Goal: Check status: Check status

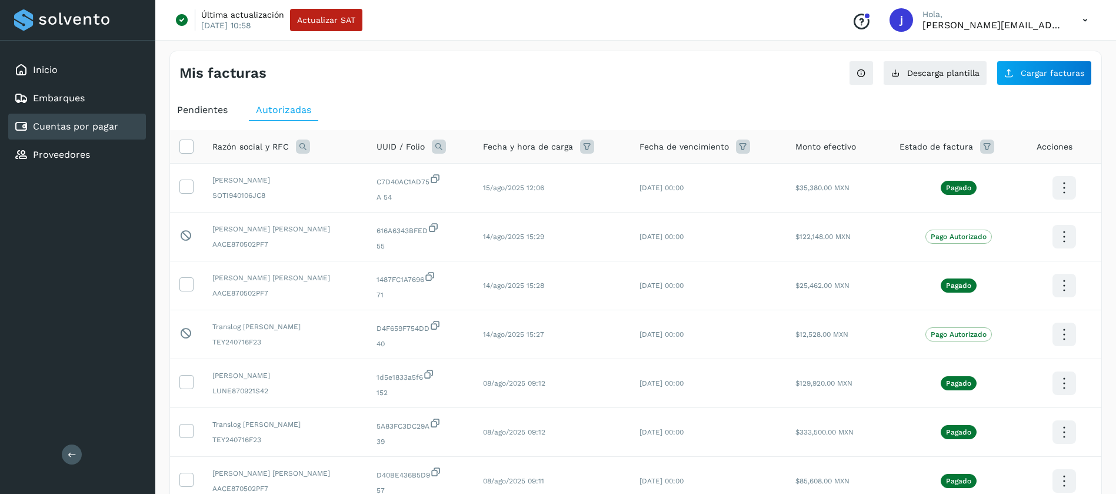
click at [201, 114] on span "Pendientes" at bounding box center [202, 109] width 51 height 11
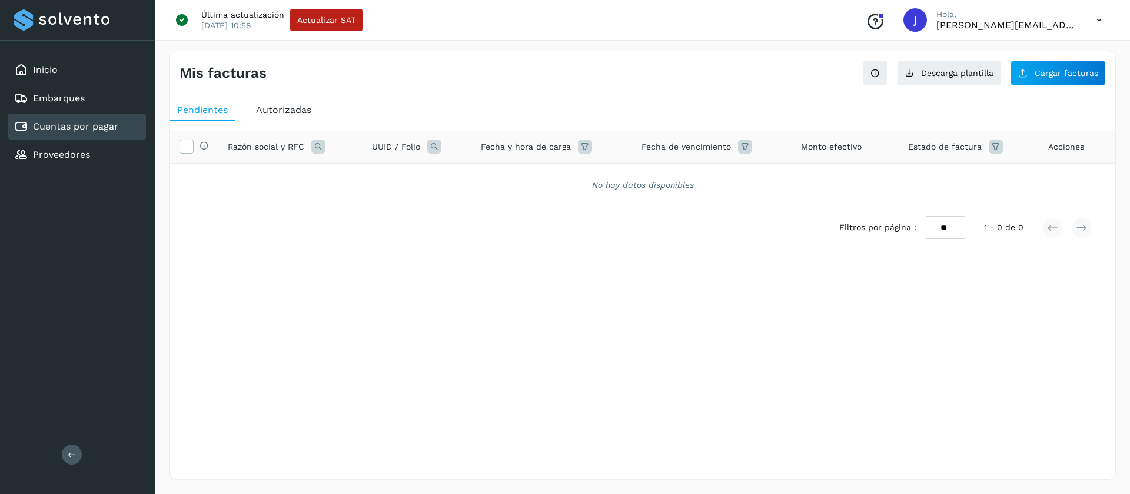
click at [261, 114] on span "Autorizadas" at bounding box center [283, 109] width 55 height 11
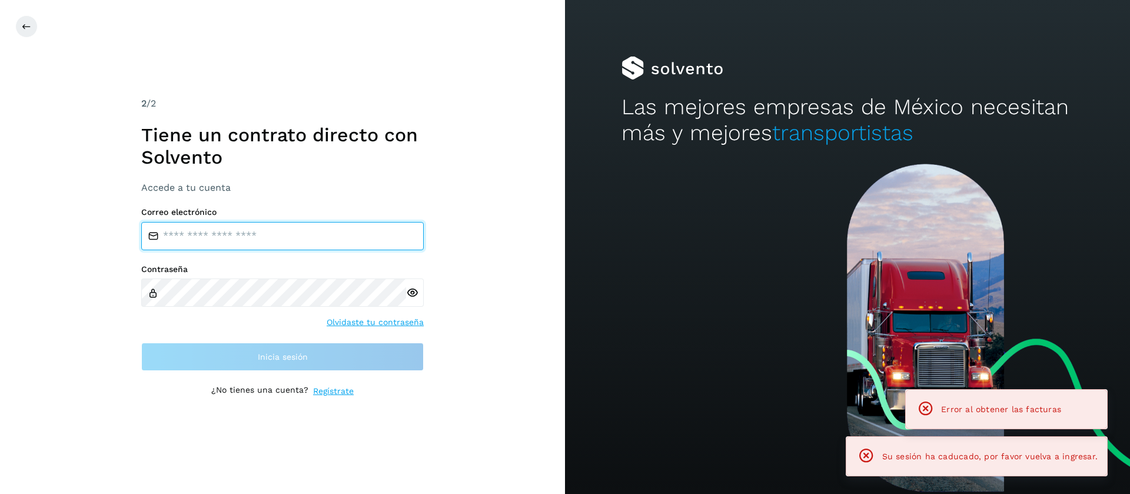
click at [308, 234] on input "email" at bounding box center [282, 236] width 282 height 28
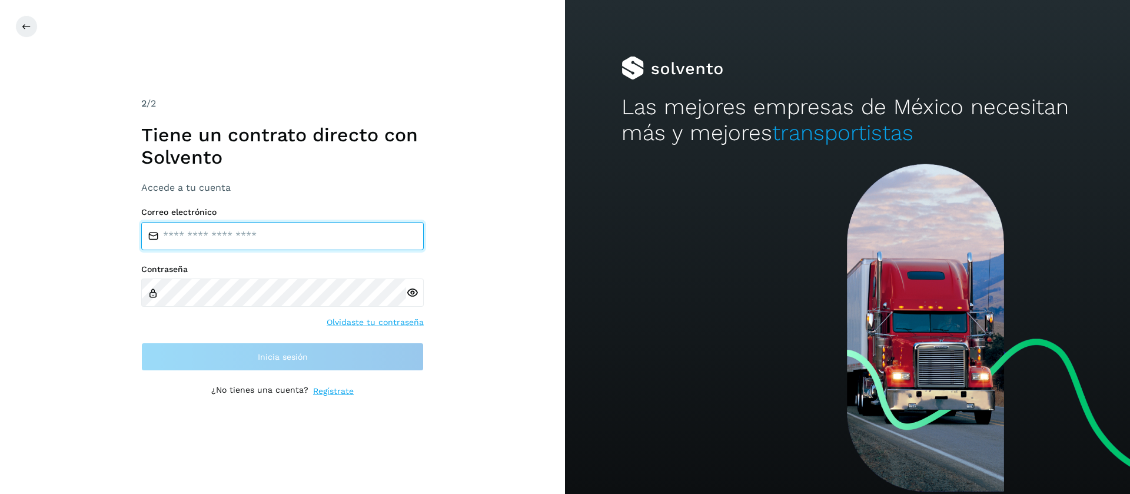
type input "**********"
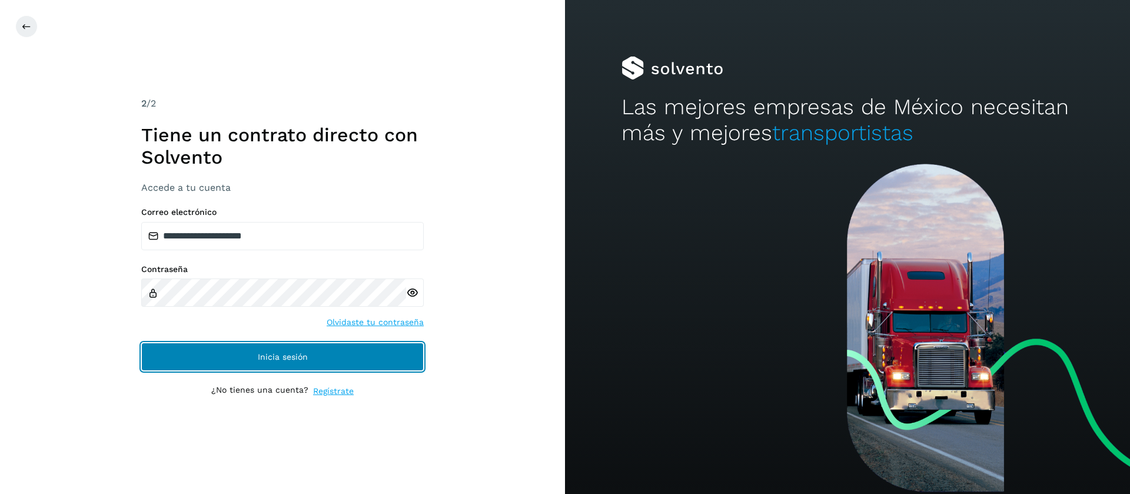
click at [303, 352] on span "Inicia sesión" at bounding box center [283, 356] width 50 height 8
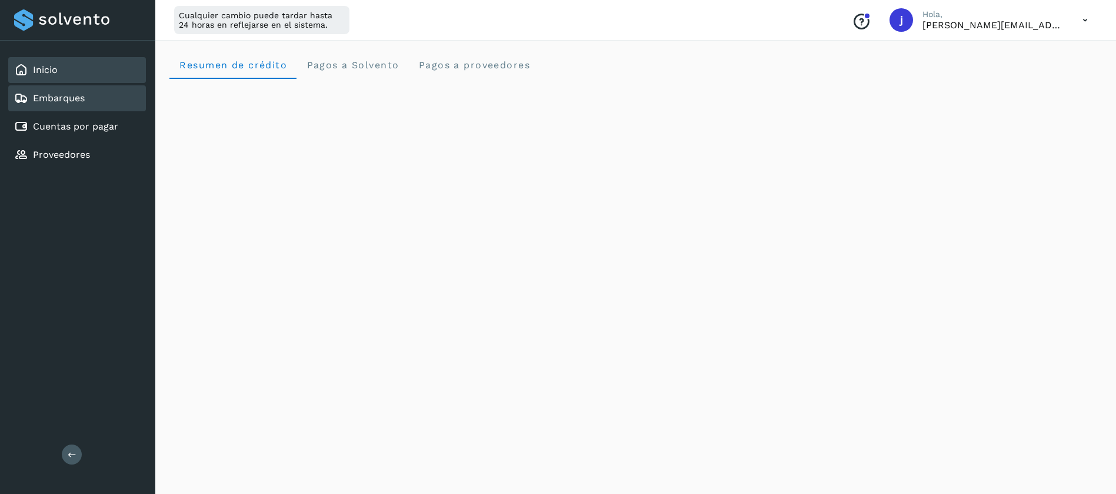
click at [93, 98] on div "Embarques" at bounding box center [77, 98] width 138 height 26
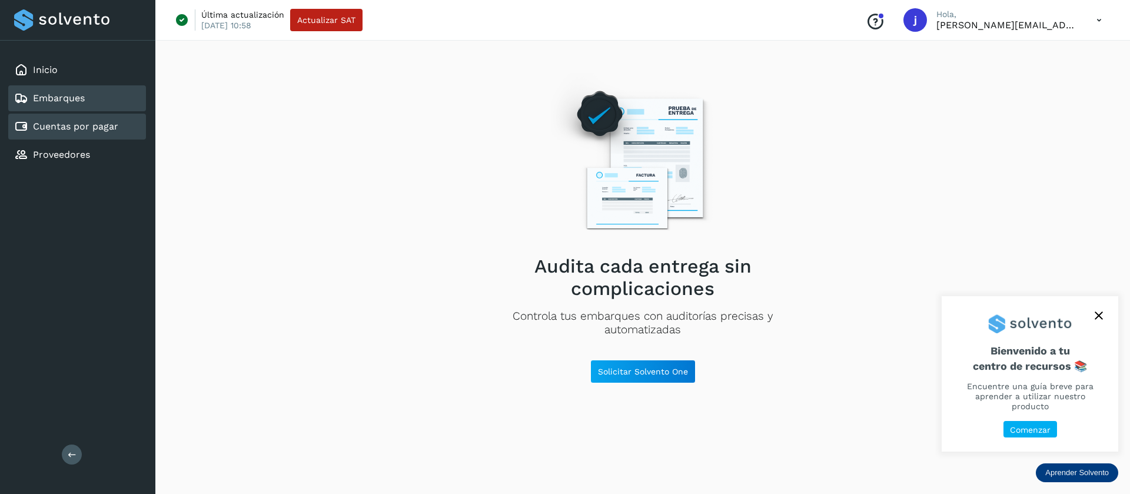
click at [104, 129] on link "Cuentas por pagar" at bounding box center [75, 126] width 85 height 11
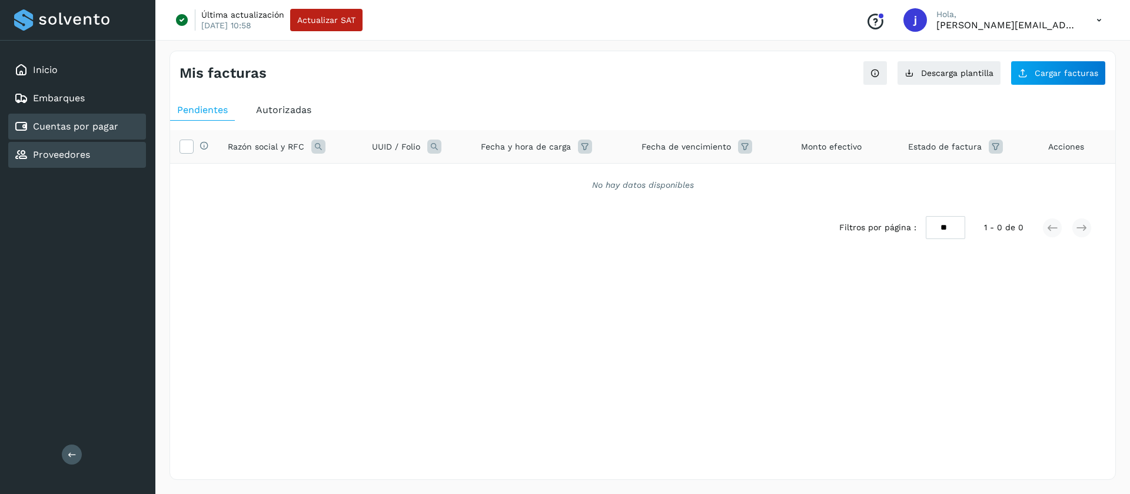
click at [109, 158] on div "Proveedores" at bounding box center [77, 155] width 138 height 26
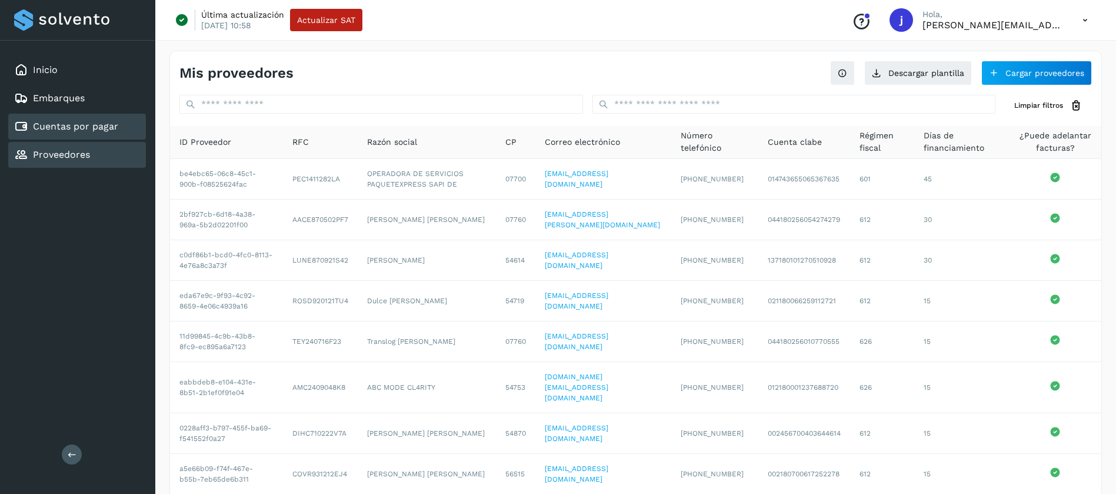
click at [96, 126] on link "Cuentas por pagar" at bounding box center [75, 126] width 85 height 11
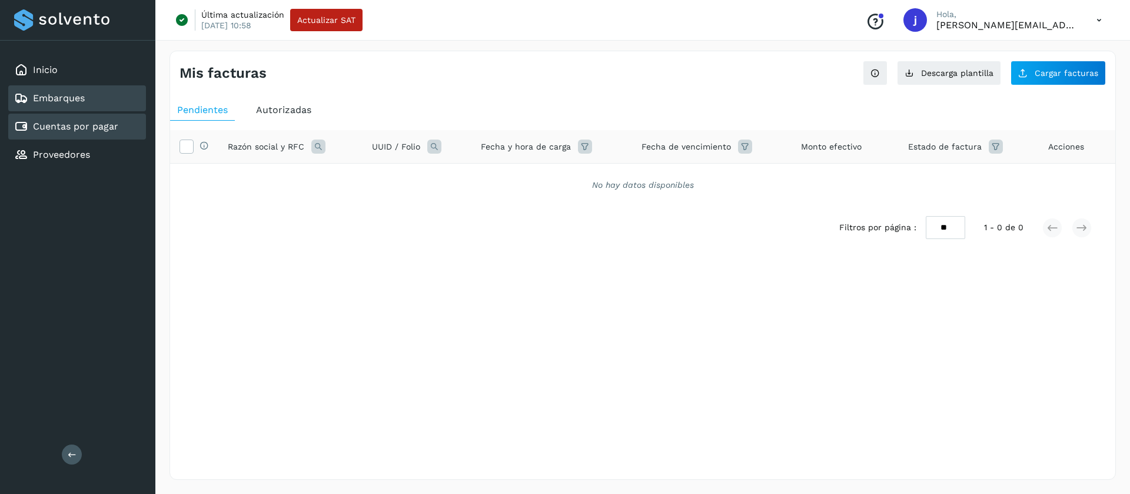
click at [84, 101] on link "Embarques" at bounding box center [59, 97] width 52 height 11
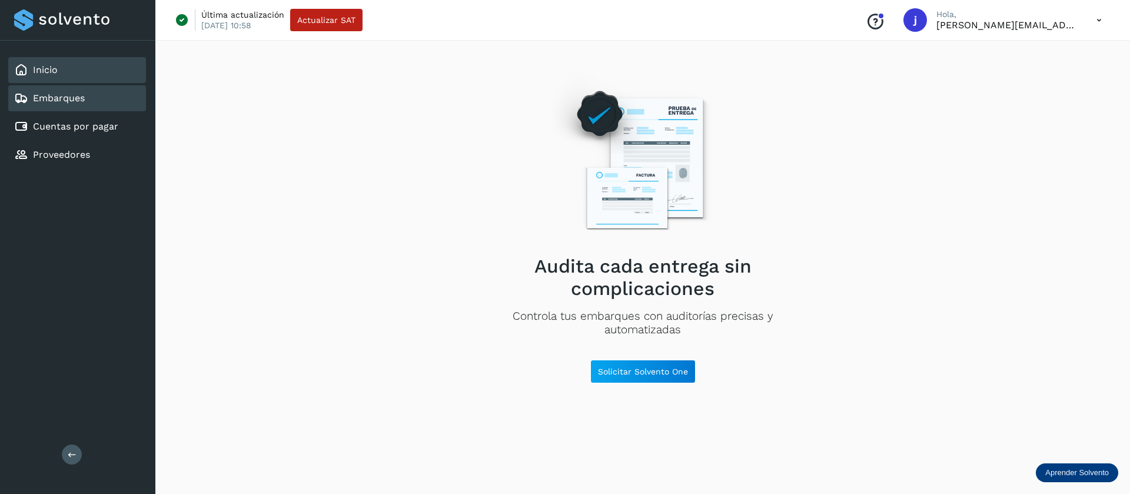
click at [74, 75] on div "Inicio" at bounding box center [77, 70] width 138 height 26
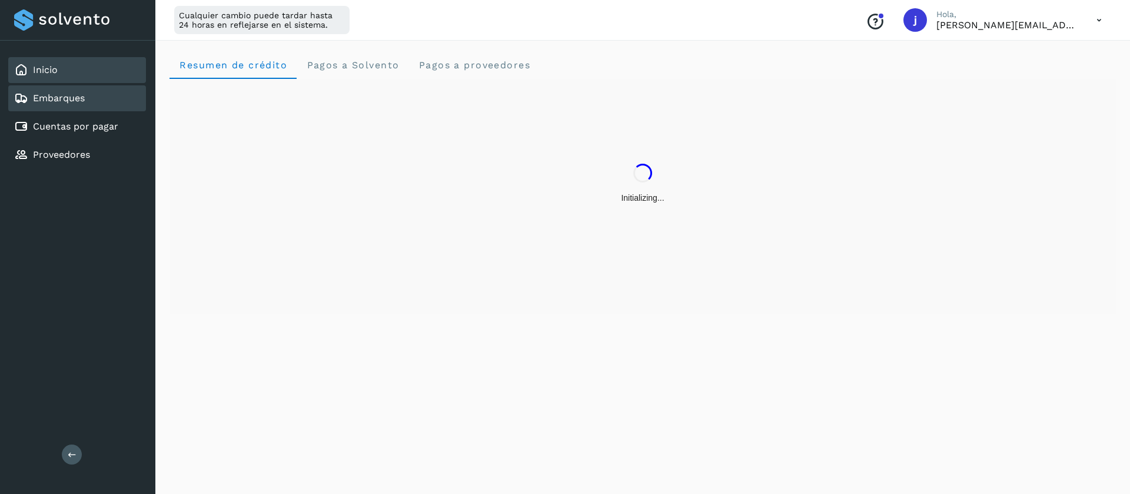
click at [93, 111] on div "Embarques" at bounding box center [77, 98] width 138 height 26
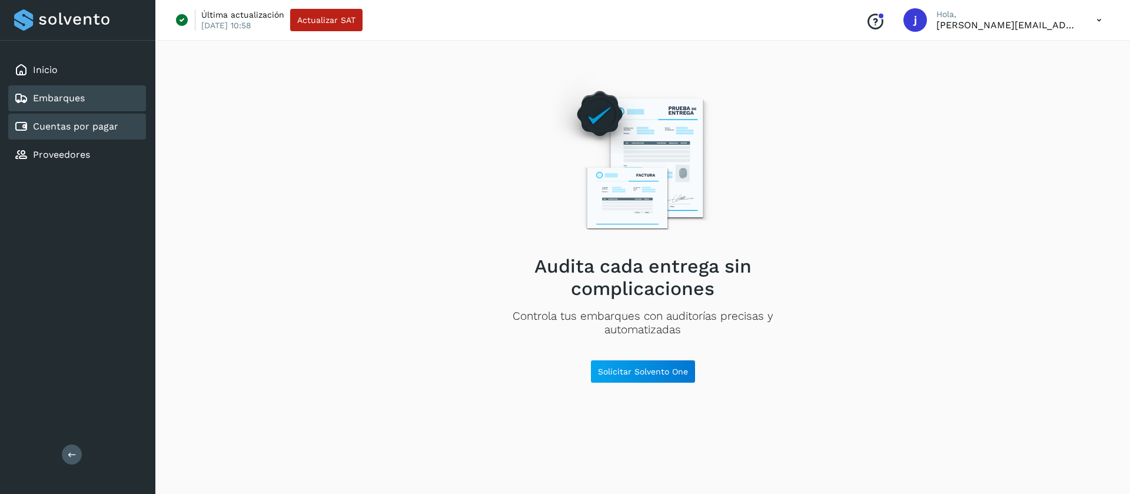
click at [104, 131] on link "Cuentas por pagar" at bounding box center [75, 126] width 85 height 11
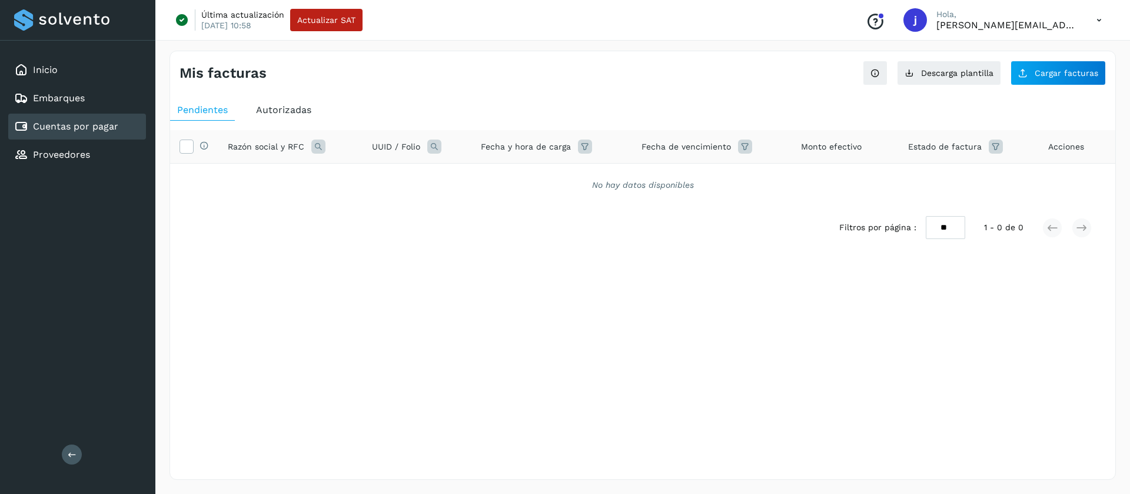
click at [279, 118] on div "Autorizadas" at bounding box center [283, 109] width 69 height 21
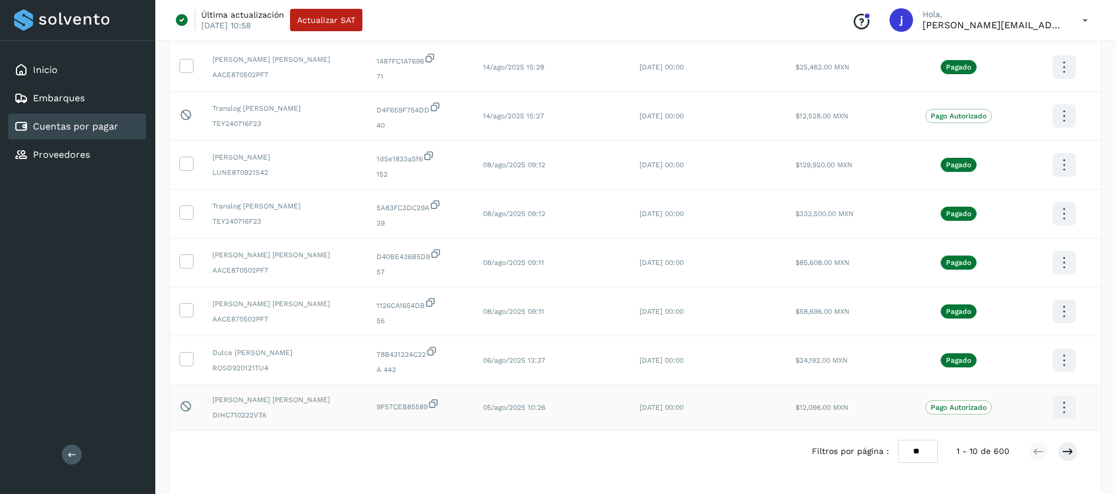
scroll to position [255, 0]
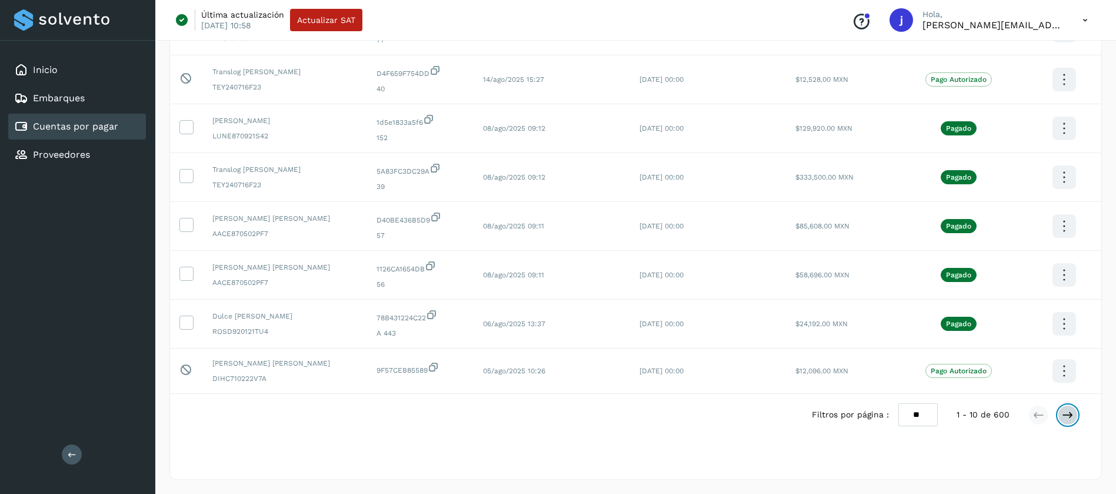
click at [1064, 420] on icon at bounding box center [1068, 415] width 12 height 12
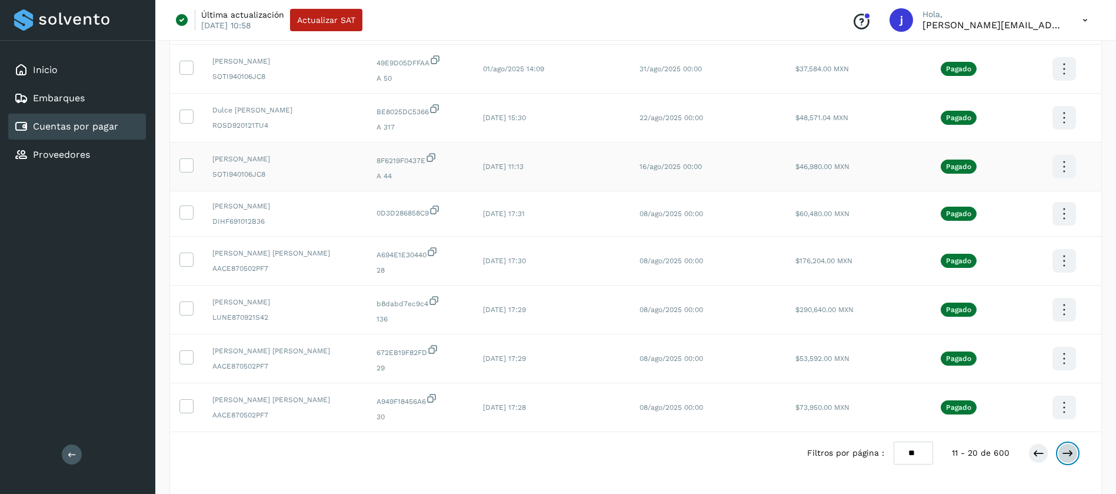
scroll to position [251, 0]
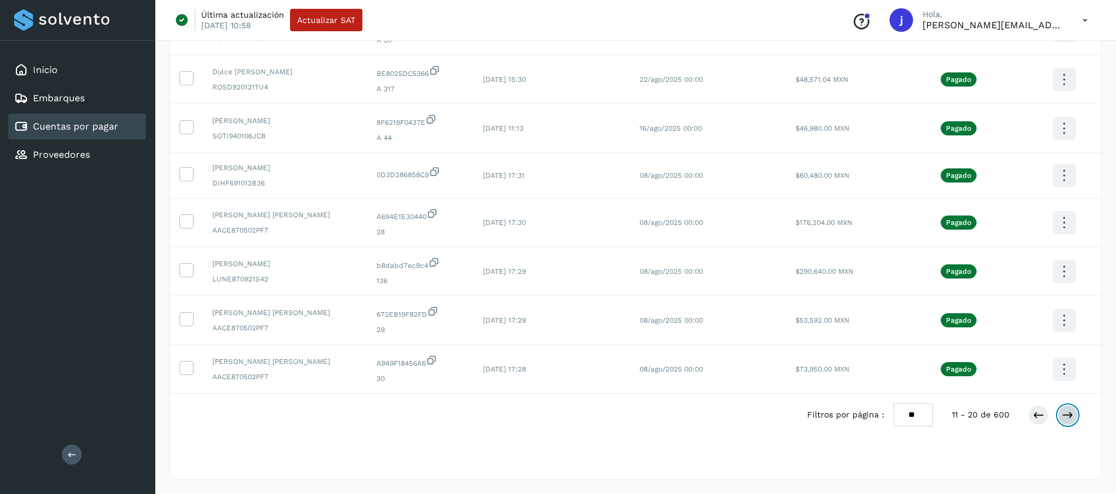
click at [1058, 418] on button at bounding box center [1068, 415] width 20 height 20
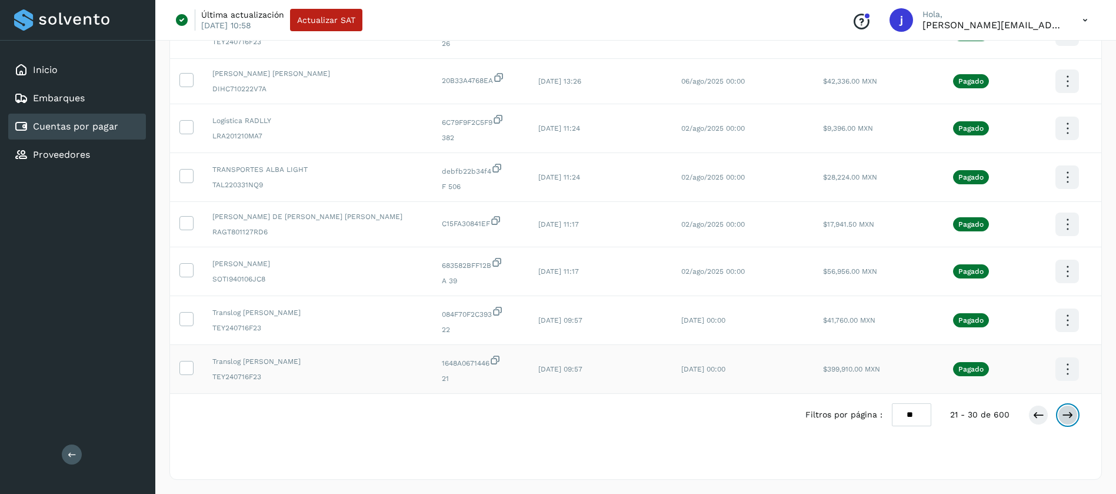
scroll to position [0, 0]
click at [1043, 420] on icon at bounding box center [1039, 415] width 12 height 12
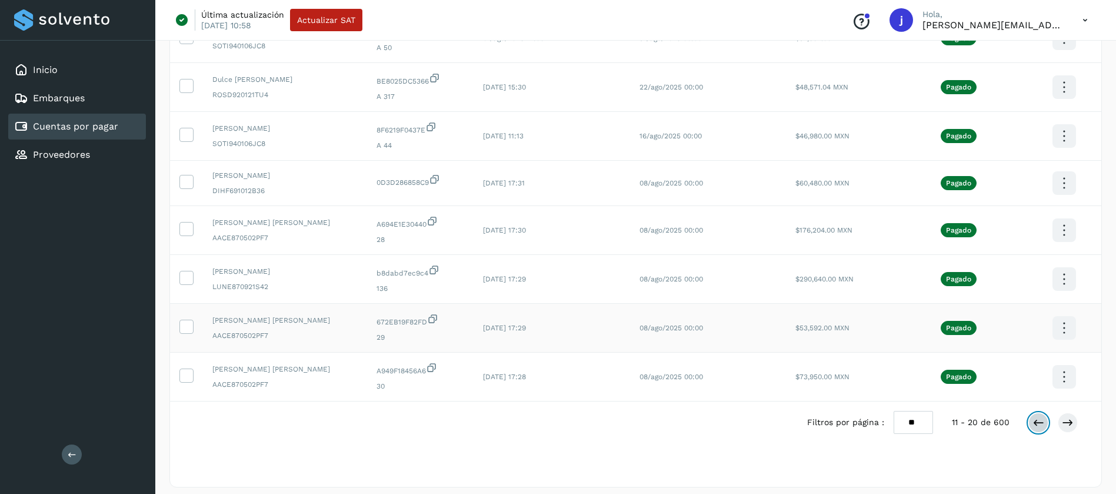
scroll to position [251, 0]
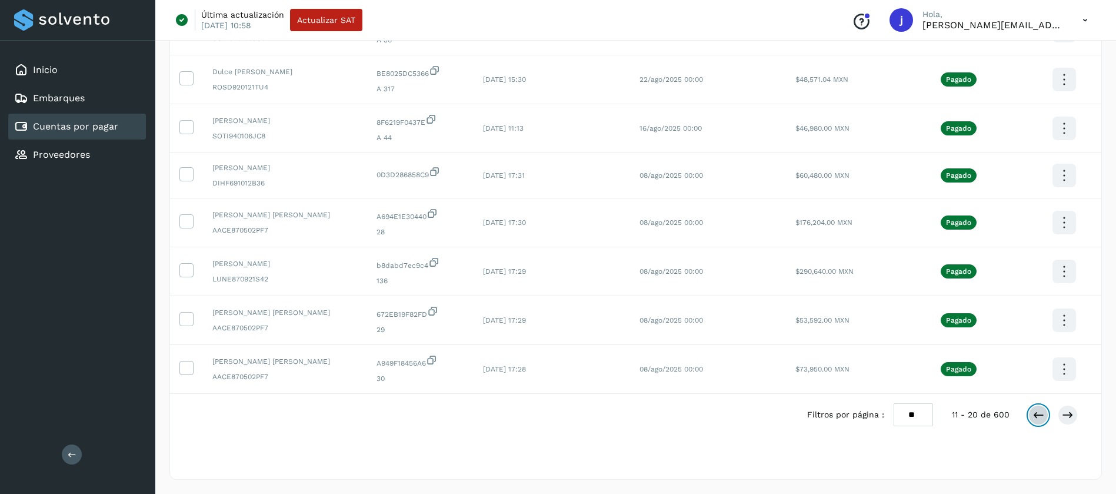
click at [1037, 417] on icon at bounding box center [1039, 415] width 12 height 12
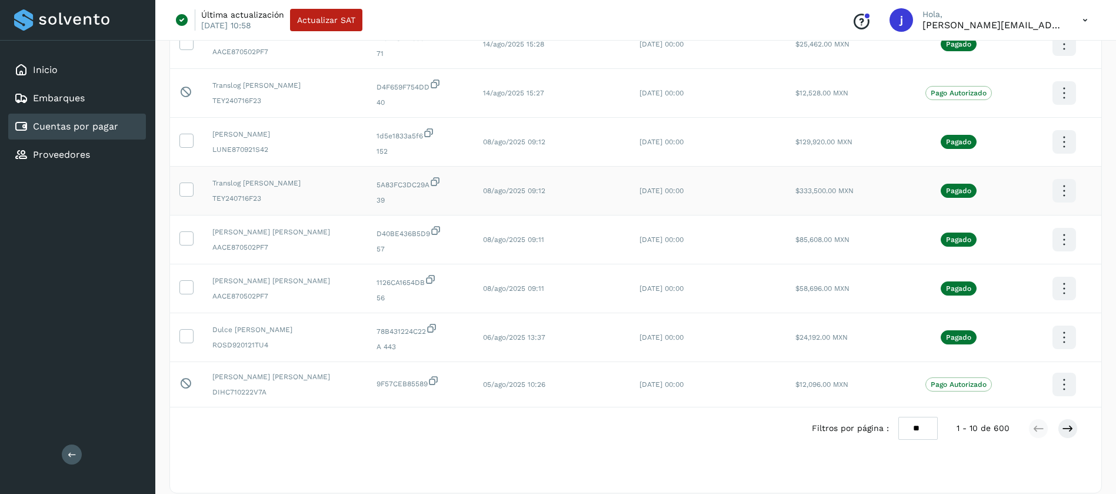
scroll to position [255, 0]
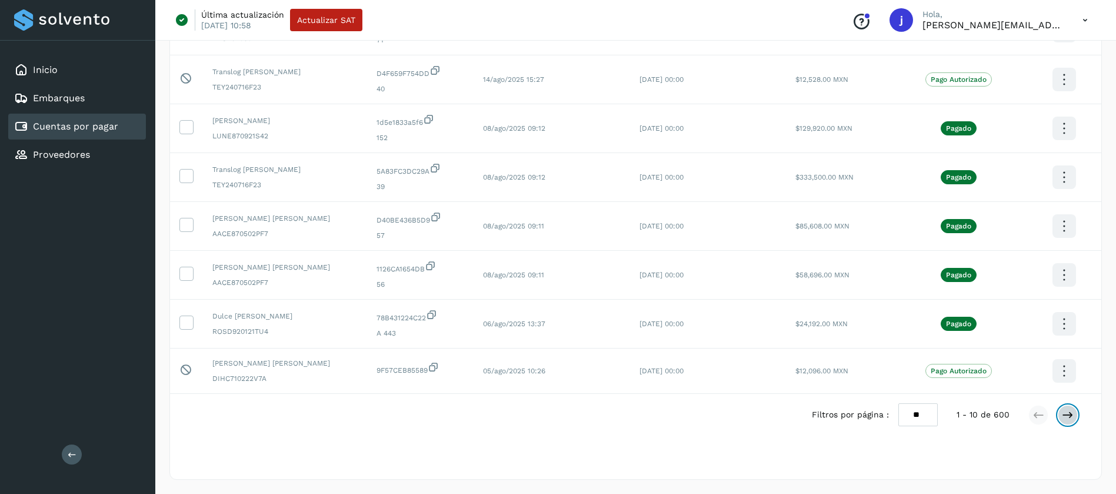
click at [1071, 422] on button at bounding box center [1068, 415] width 20 height 20
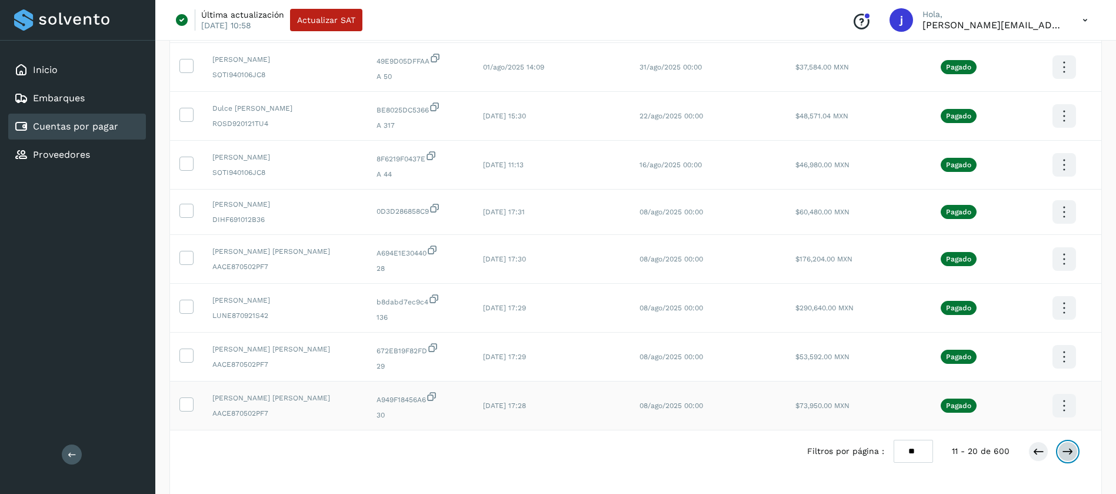
scroll to position [251, 0]
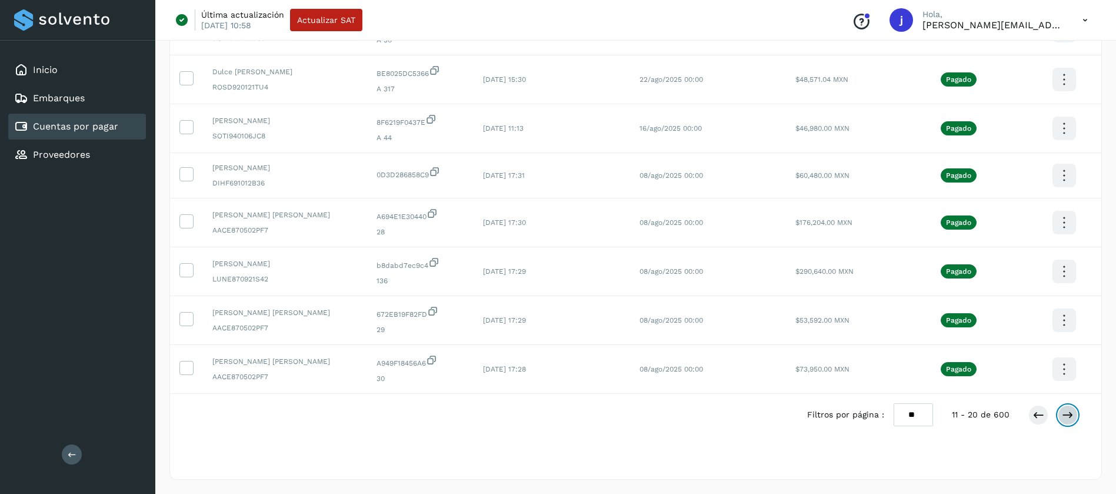
click at [1067, 418] on icon at bounding box center [1068, 415] width 12 height 12
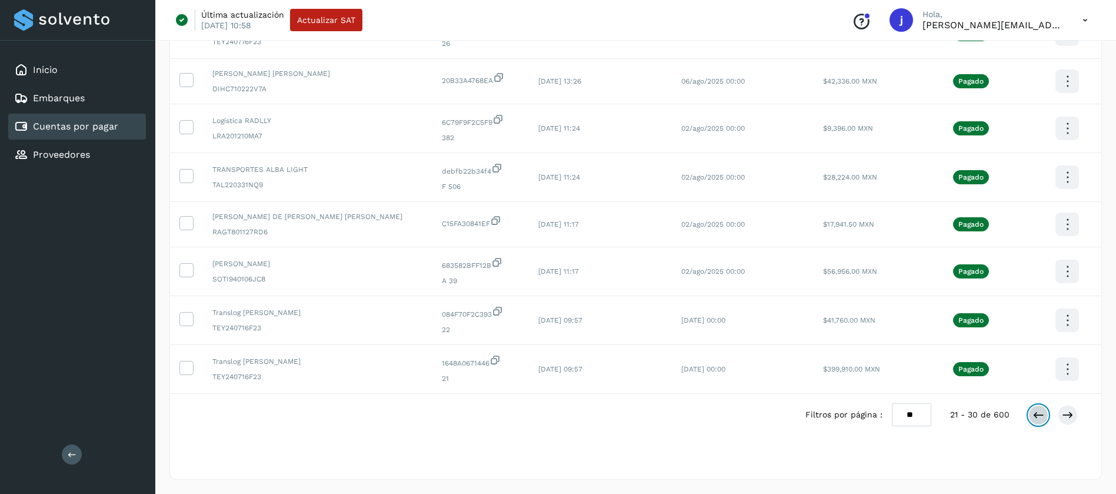
click at [1041, 420] on icon at bounding box center [1039, 415] width 12 height 12
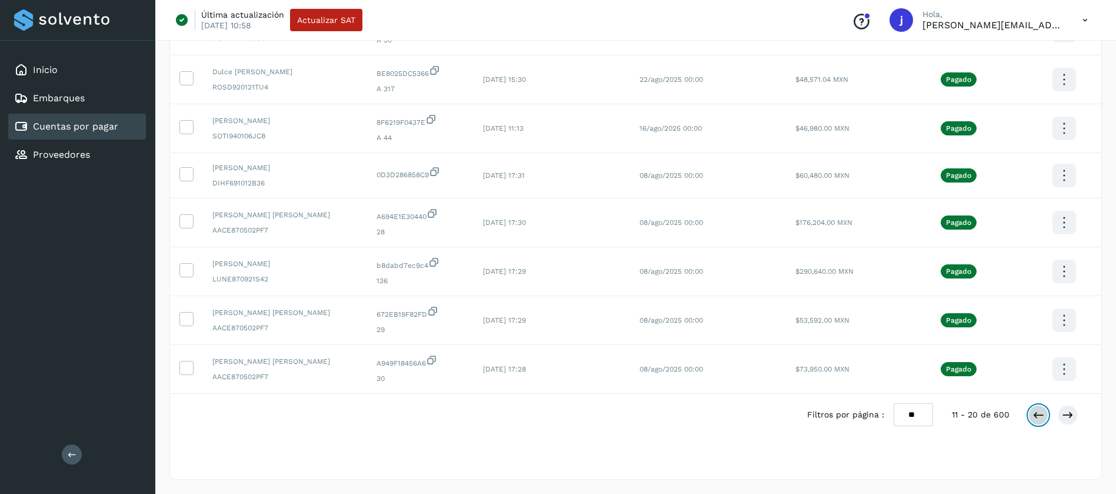
click at [1043, 419] on icon at bounding box center [1039, 415] width 12 height 12
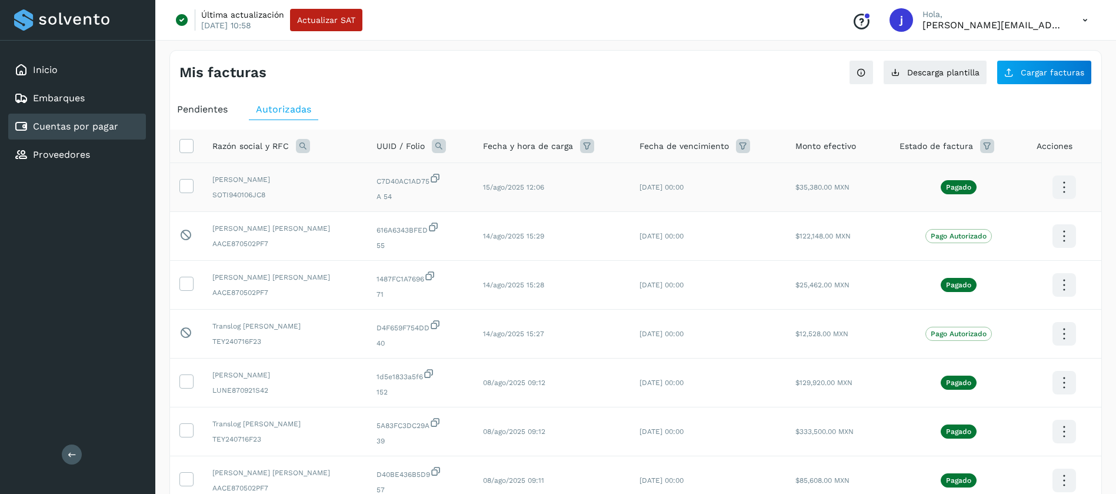
scroll to position [0, 0]
click at [555, 337] on td "14/ago/2025 15:27" at bounding box center [552, 334] width 157 height 49
click at [671, 64] on div "Mis facturas Ver instrucciones para cargar Facturas Descarga plantilla Cargar f…" at bounding box center [635, 68] width 931 height 34
click at [665, 51] on div "Mis facturas Ver instrucciones para cargar Facturas Descarga plantilla Cargar f…" at bounding box center [635, 68] width 931 height 34
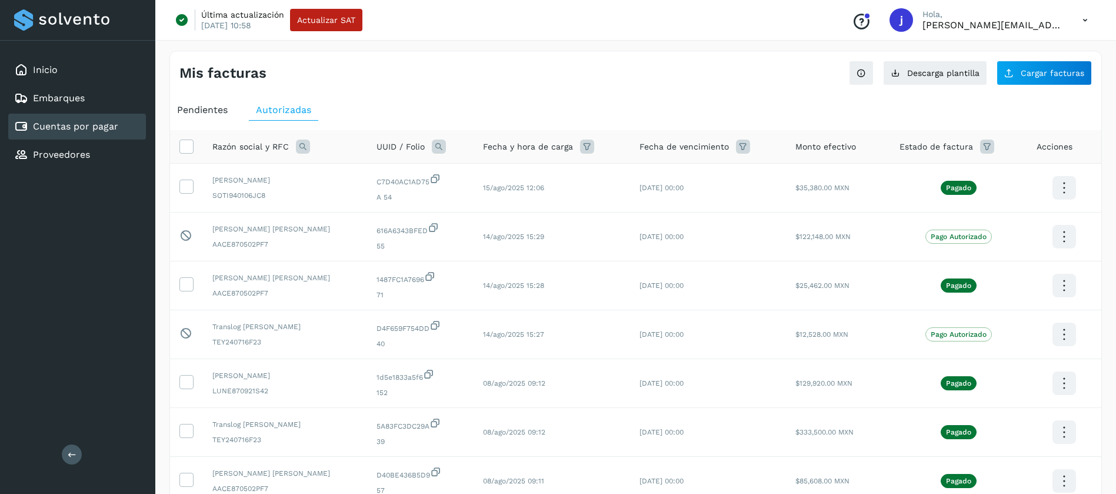
click at [665, 51] on div "Mis facturas Ver instrucciones para cargar Facturas Descarga plantilla Cargar f…" at bounding box center [635, 68] width 931 height 34
click at [17, 349] on div "Inicio Embarques Cuentas por pagar Proveedores Salir" at bounding box center [77, 247] width 155 height 494
